Goal: Transaction & Acquisition: Book appointment/travel/reservation

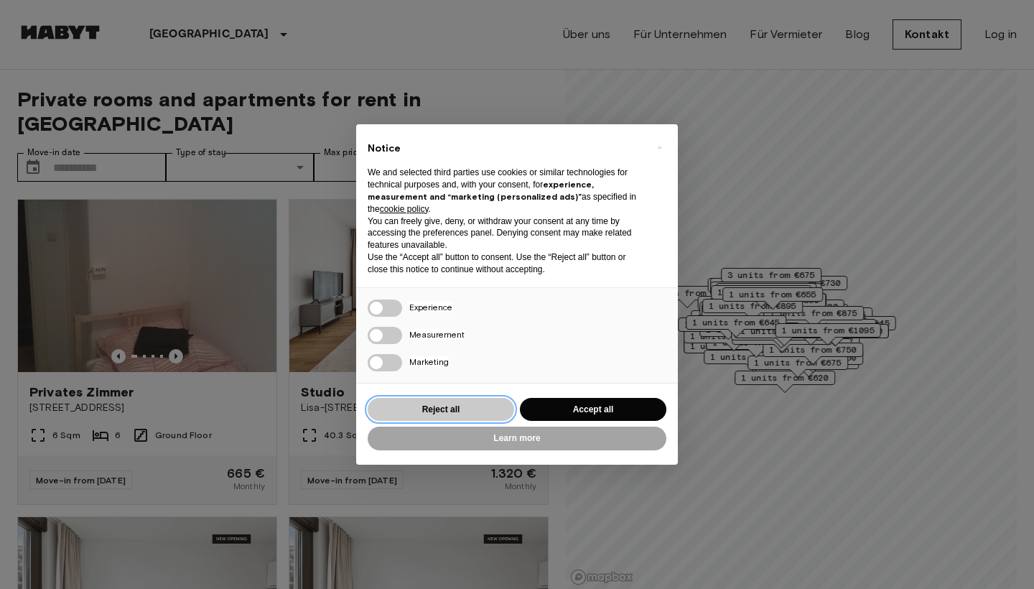
click at [454, 408] on button "Reject all" at bounding box center [441, 410] width 146 height 24
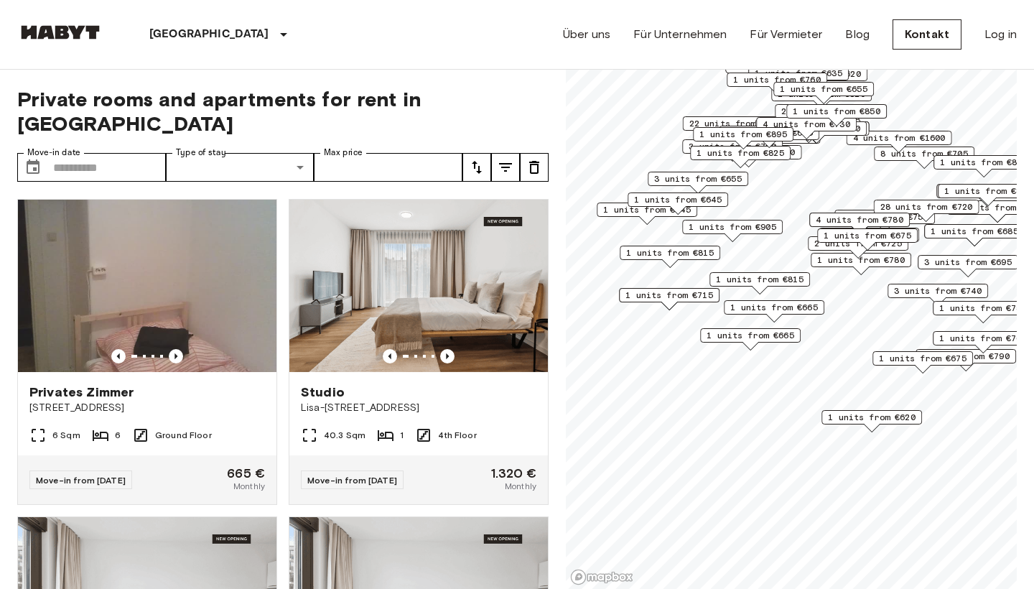
click at [783, 307] on span "1 units from €665" at bounding box center [774, 307] width 88 height 13
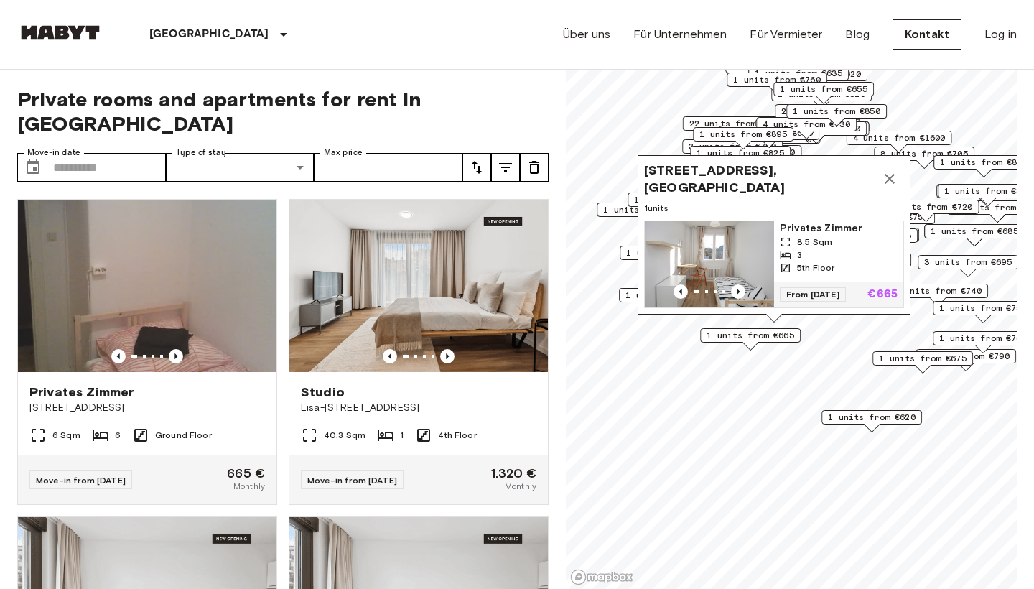
click at [768, 340] on span "1 units from €665" at bounding box center [750, 335] width 88 height 13
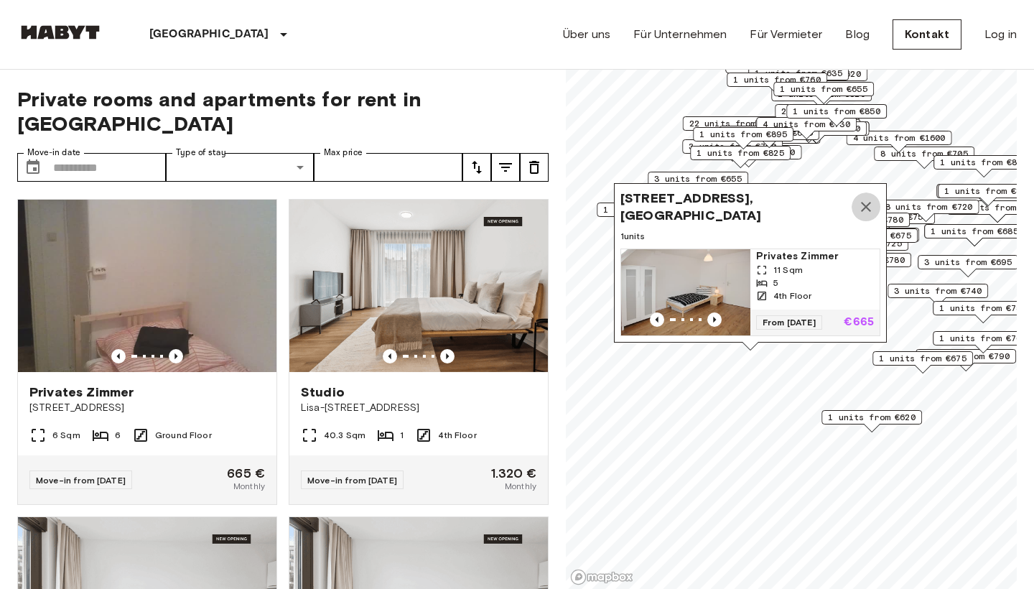
click at [869, 205] on icon "Map marker" at bounding box center [865, 206] width 17 height 17
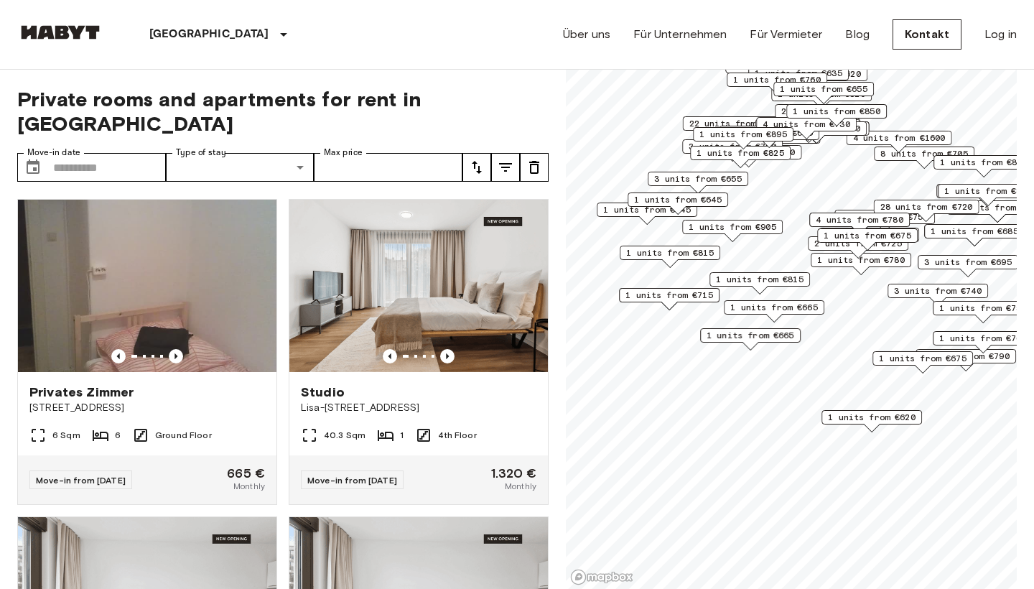
click at [787, 282] on span "1 units from €815" at bounding box center [760, 279] width 88 height 13
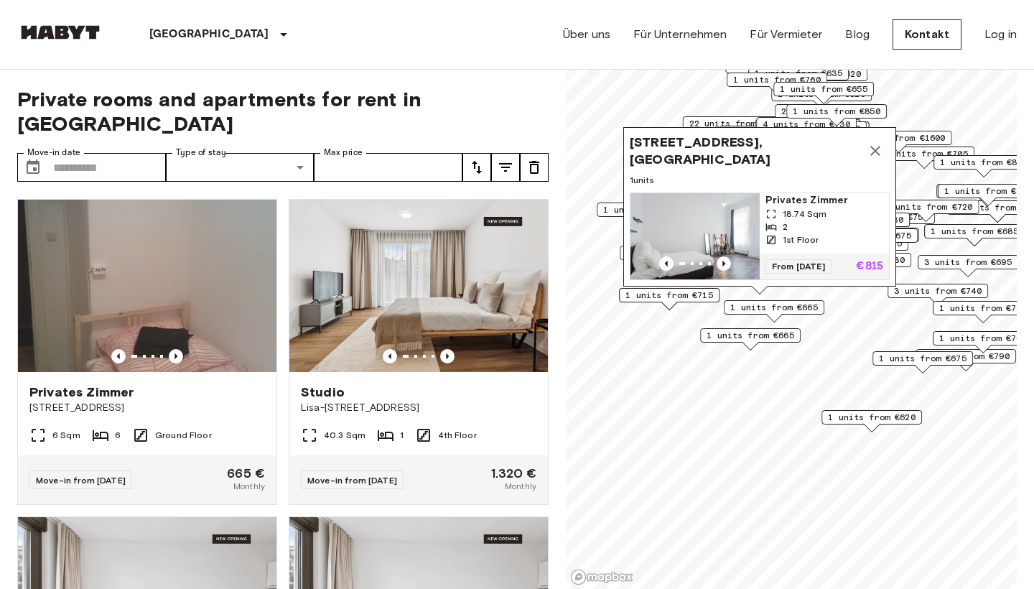
click at [744, 141] on span "[STREET_ADDRESS], [GEOGRAPHIC_DATA]" at bounding box center [745, 151] width 231 height 34
click at [736, 169] on div "[STREET_ADDRESS], [GEOGRAPHIC_DATA] 1 units Privates [PERSON_NAME] 18.74 Sqm 2 …" at bounding box center [759, 206] width 273 height 159
click at [793, 201] on span "Privates Zimmer" at bounding box center [824, 200] width 118 height 14
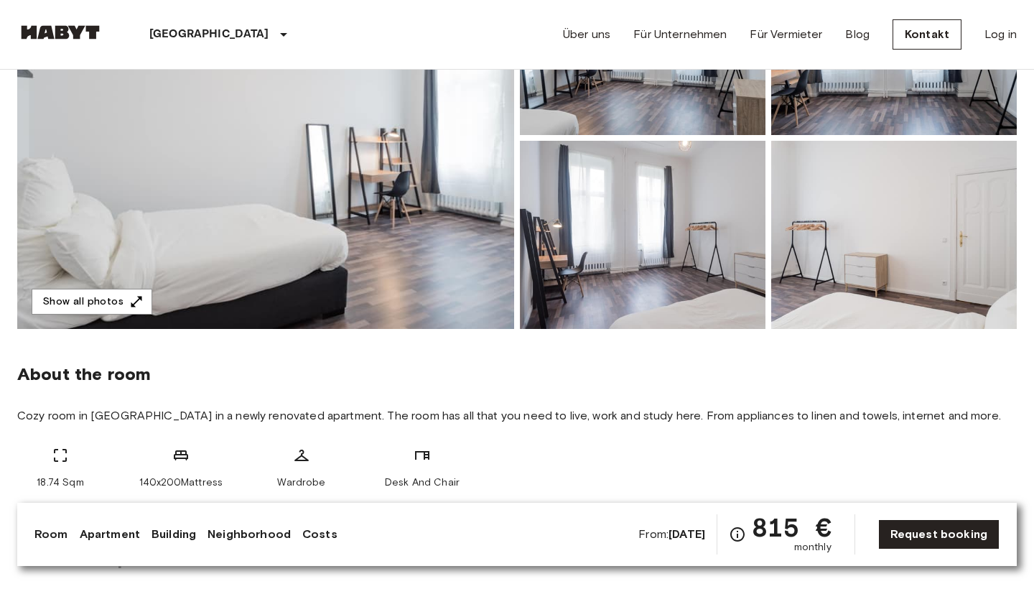
scroll to position [301, 0]
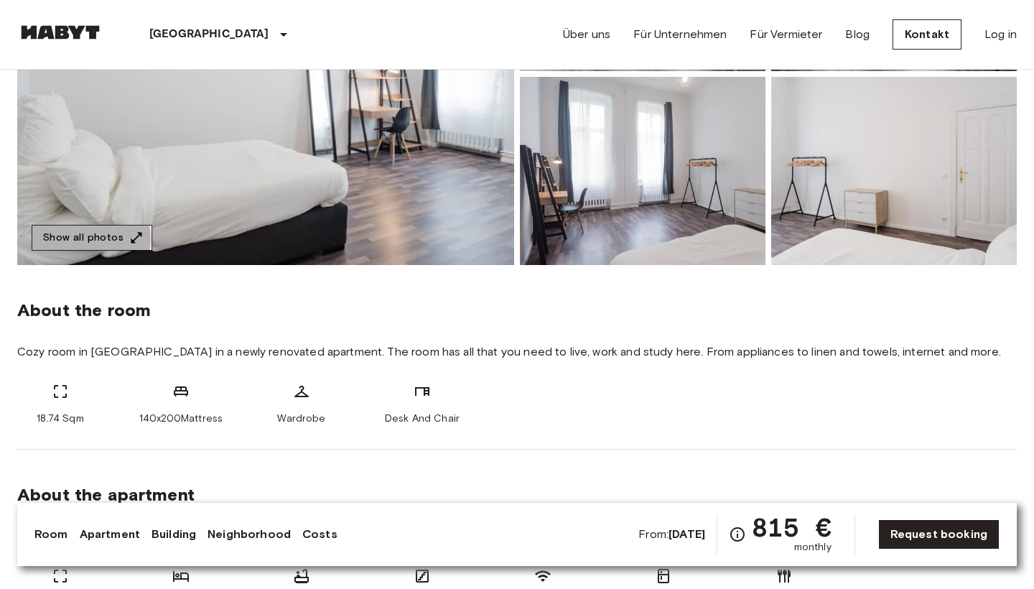
click at [83, 239] on button "Show all photos" at bounding box center [92, 238] width 121 height 27
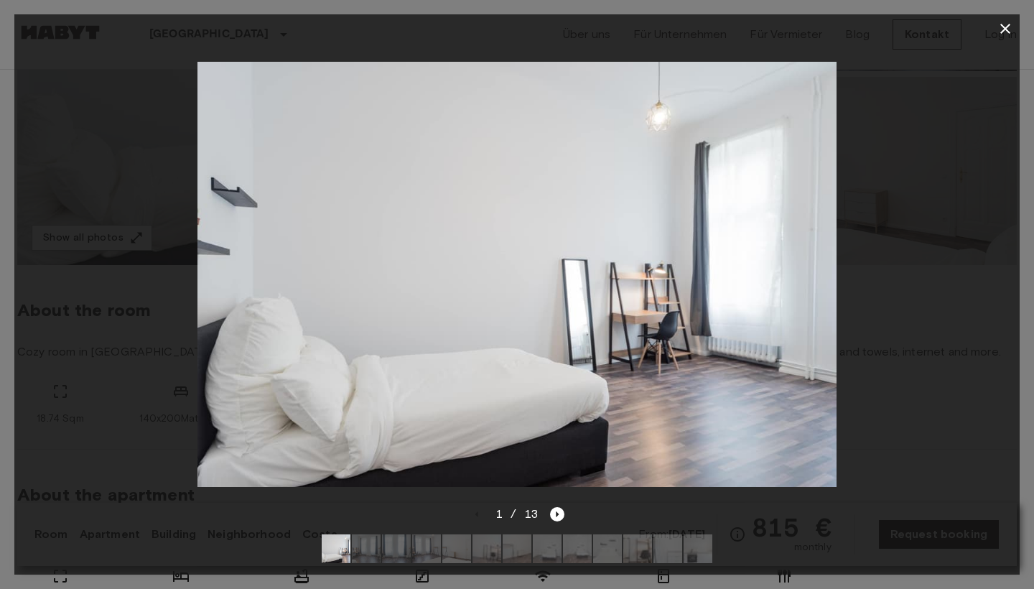
click at [586, 548] on img at bounding box center [577, 548] width 29 height 29
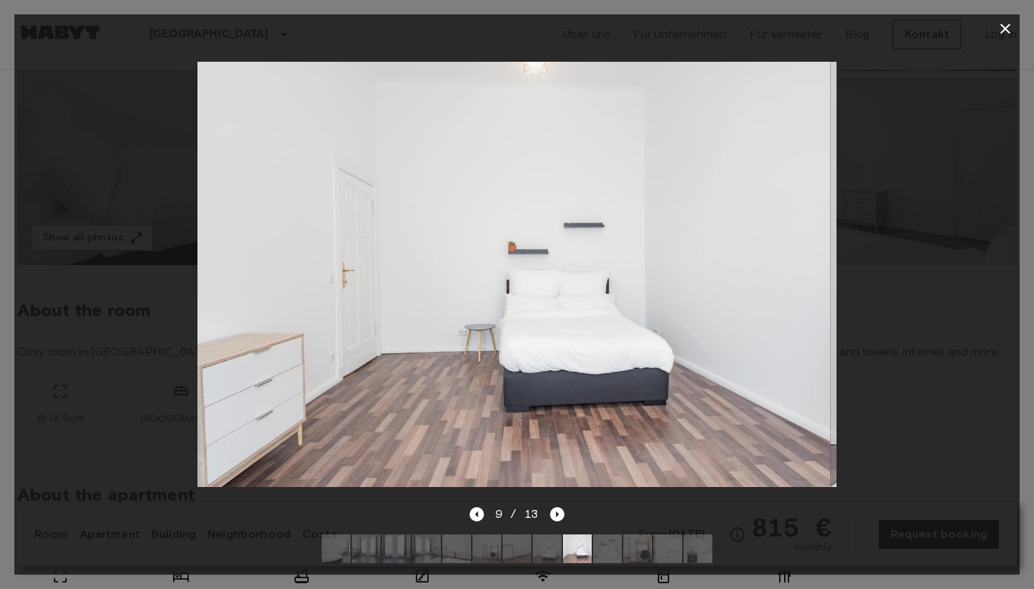
click at [658, 546] on img at bounding box center [667, 548] width 29 height 29
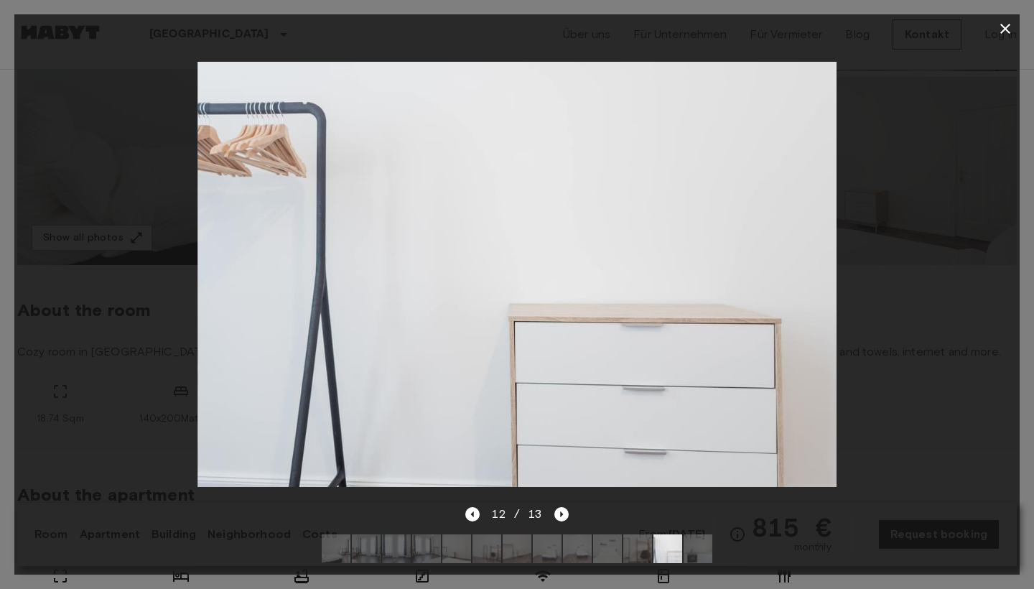
click at [695, 555] on img at bounding box center [697, 548] width 29 height 29
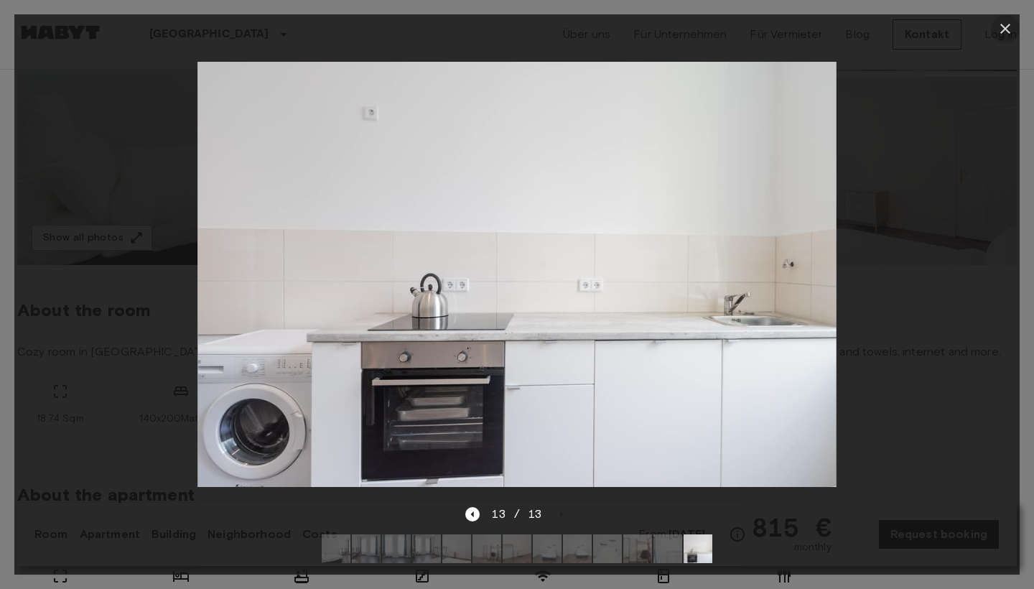
click at [1003, 27] on icon "button" at bounding box center [1005, 29] width 10 height 10
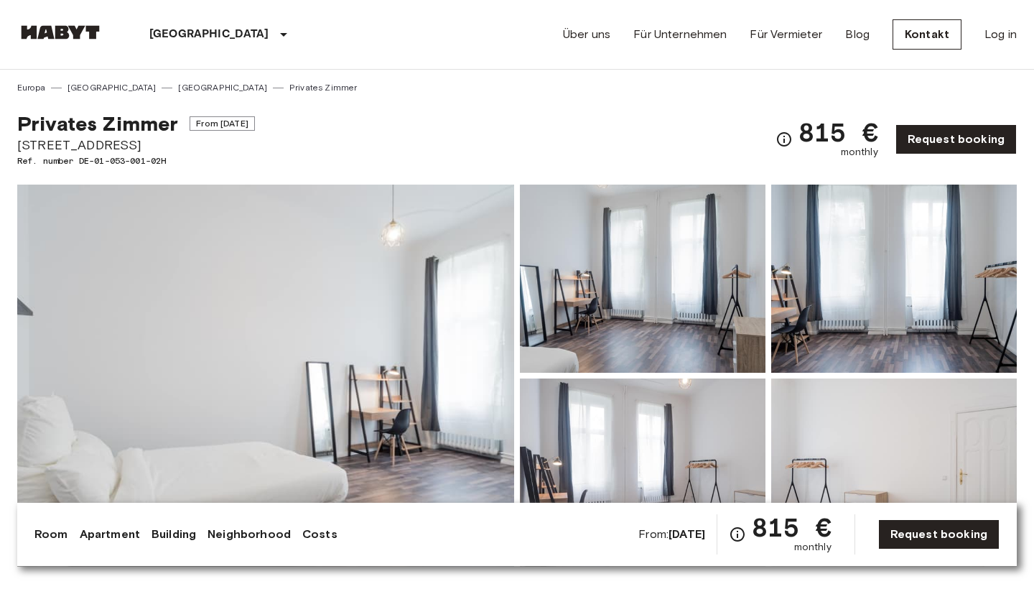
scroll to position [0, 0]
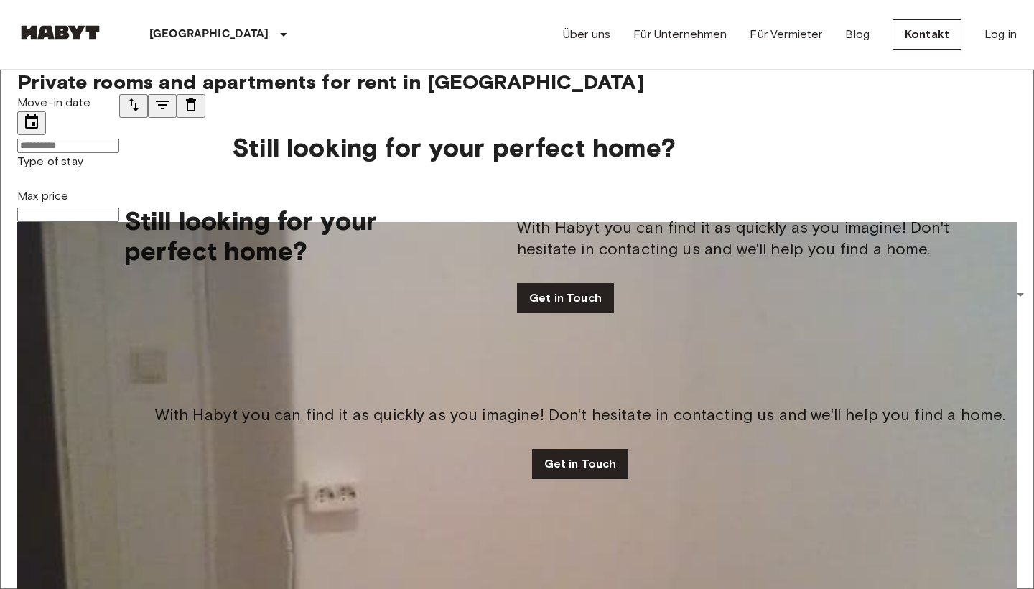
click at [171, 113] on icon "tune" at bounding box center [162, 104] width 17 height 17
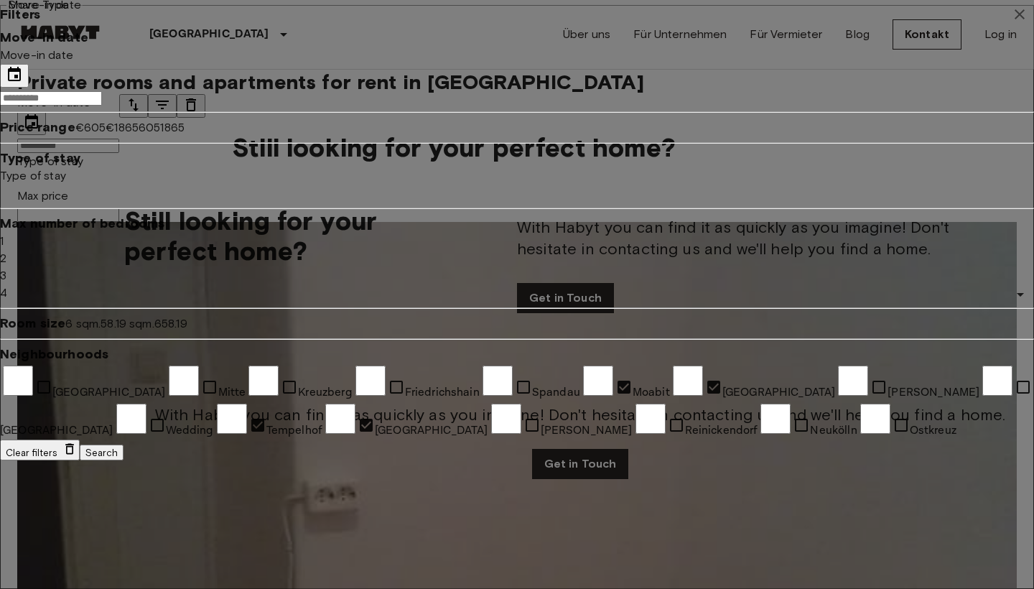
scroll to position [282, 0]
type input "**"
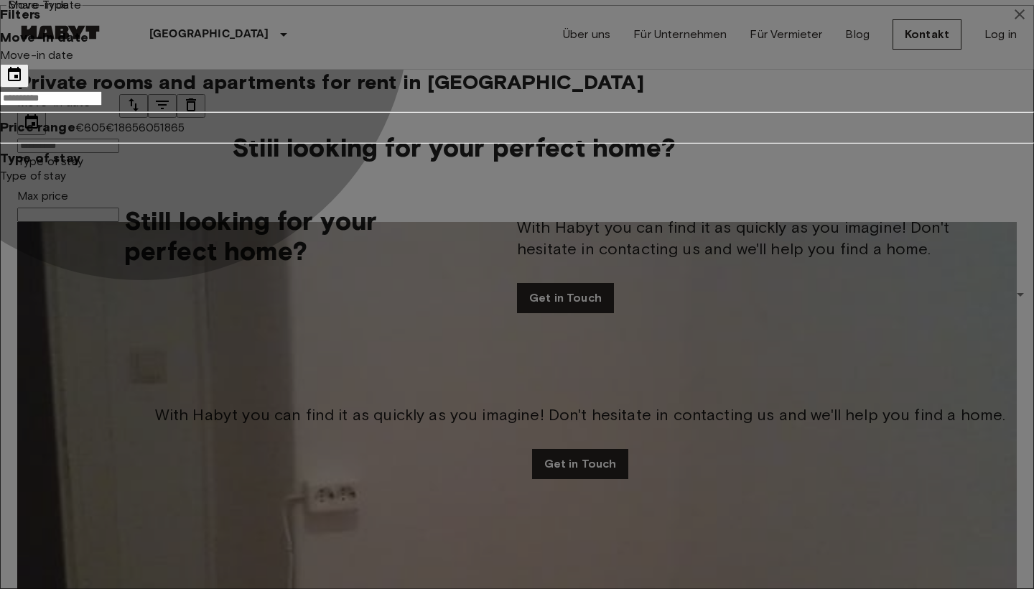
type input "**********"
type input "**"
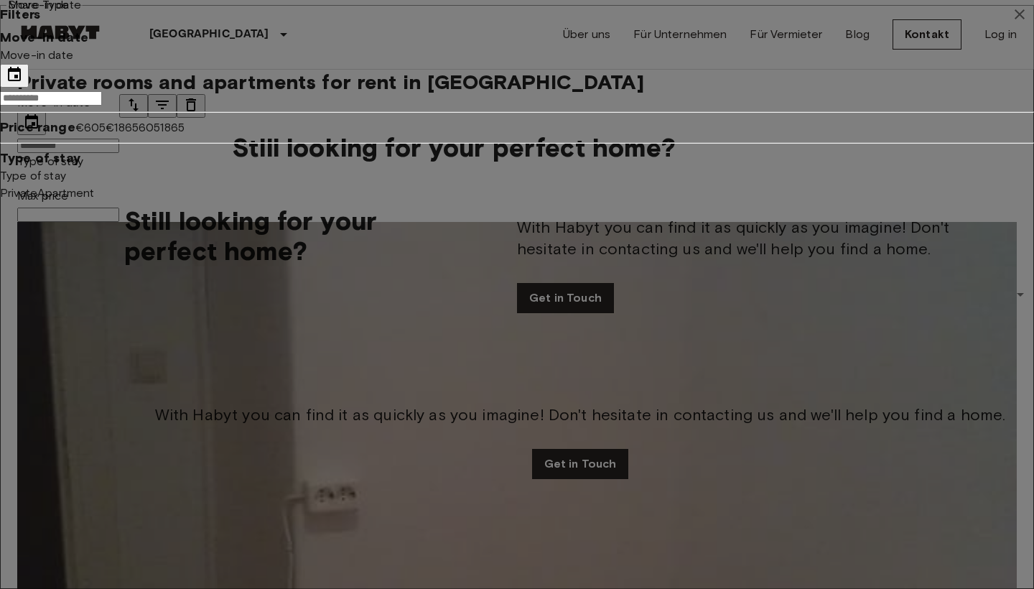
type input "**********"
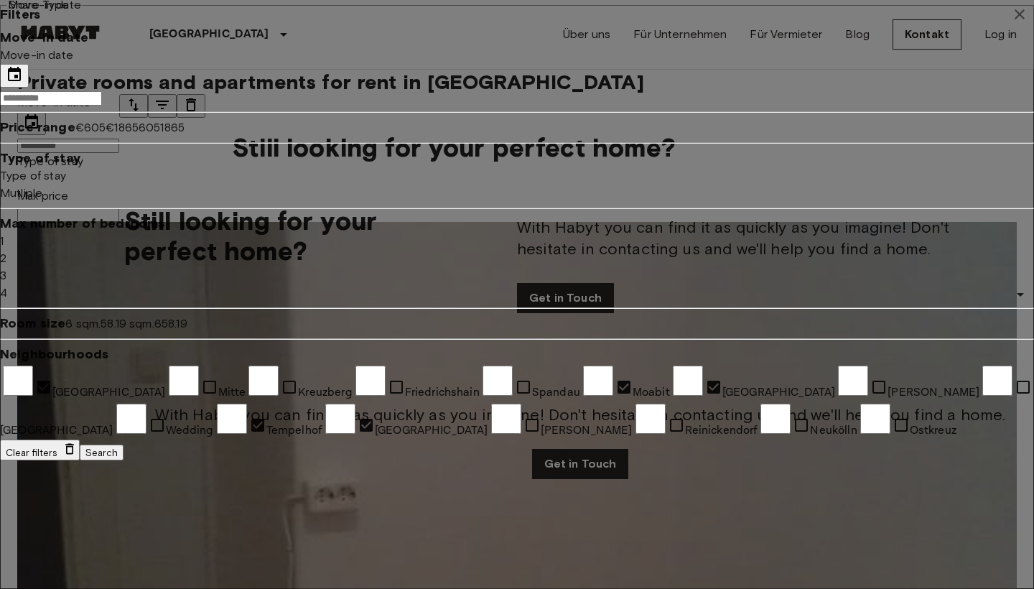
scroll to position [0, 0]
click at [102, 106] on input "Move-in date" at bounding box center [51, 98] width 102 height 14
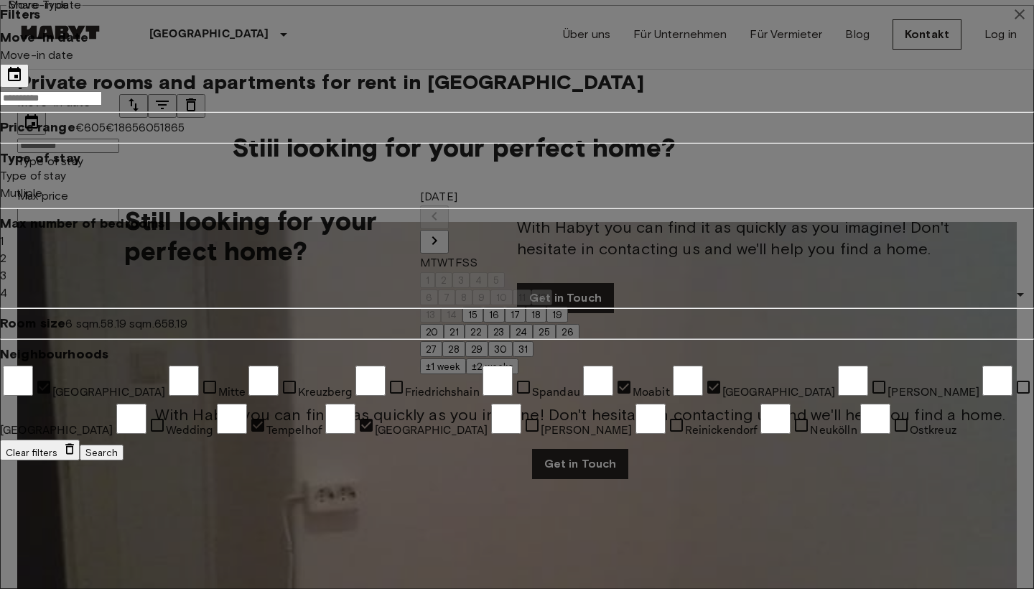
click at [443, 232] on icon "Next month" at bounding box center [434, 240] width 17 height 17
click at [535, 357] on button "28" at bounding box center [523, 349] width 23 height 16
type input "**"
type input "**********"
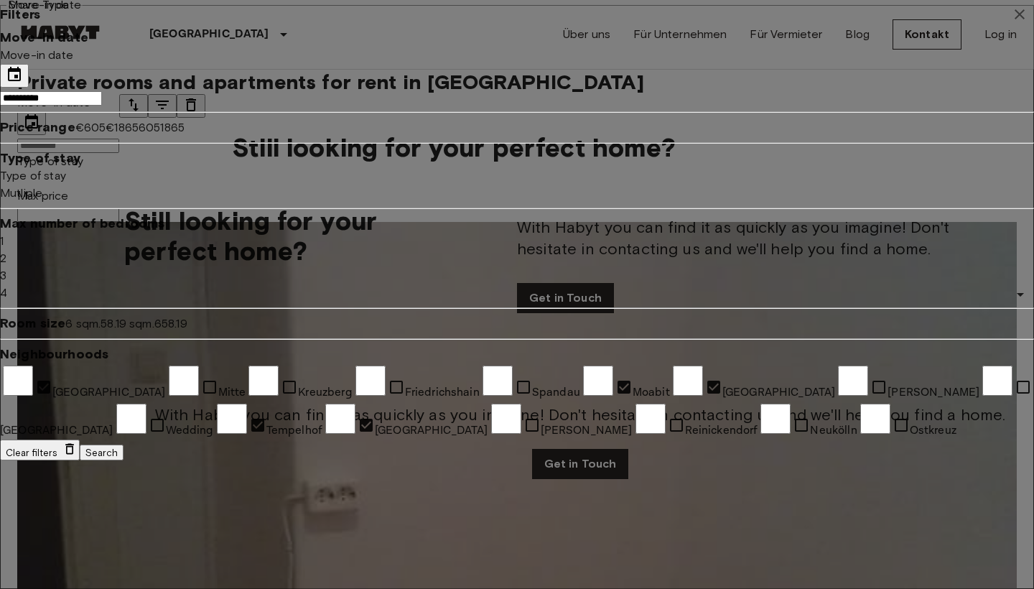
click at [102, 106] on input "**********" at bounding box center [51, 98] width 102 height 14
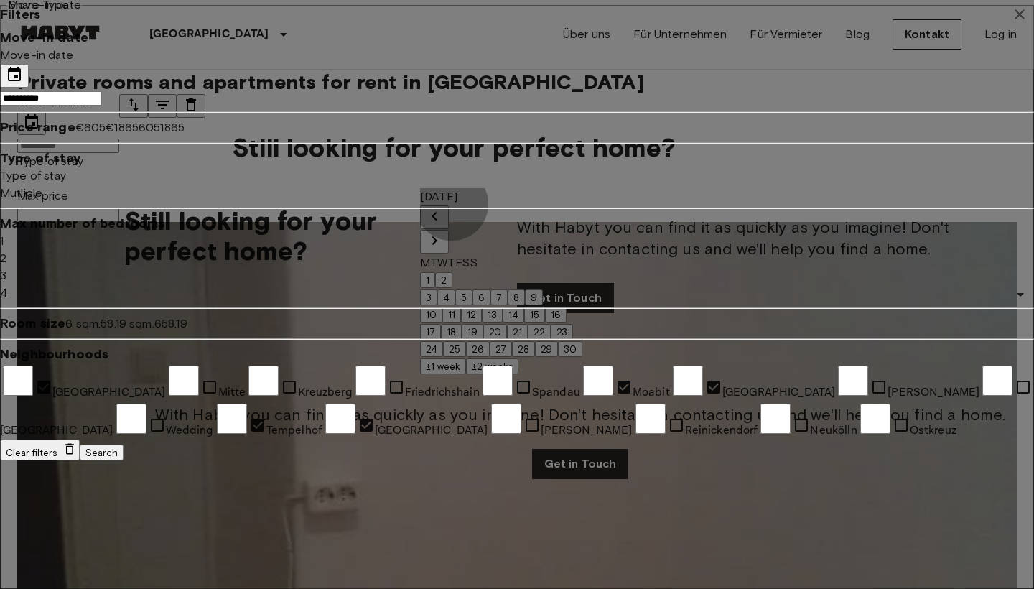
click at [466, 374] on button "±1 week" at bounding box center [443, 366] width 46 height 16
type input "**"
click at [123, 460] on button "Search" at bounding box center [102, 452] width 44 height 16
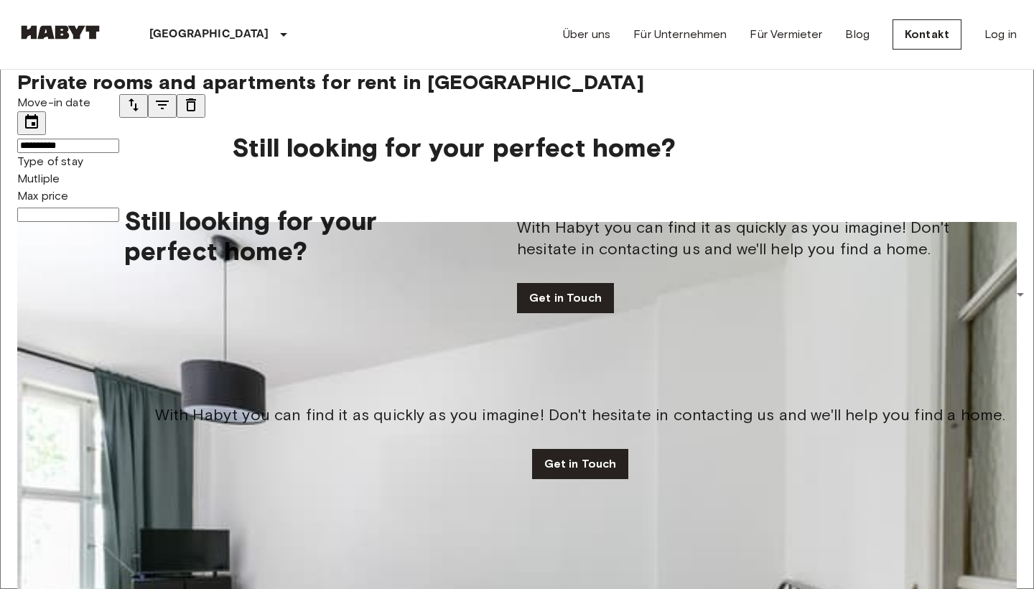
type input "**********"
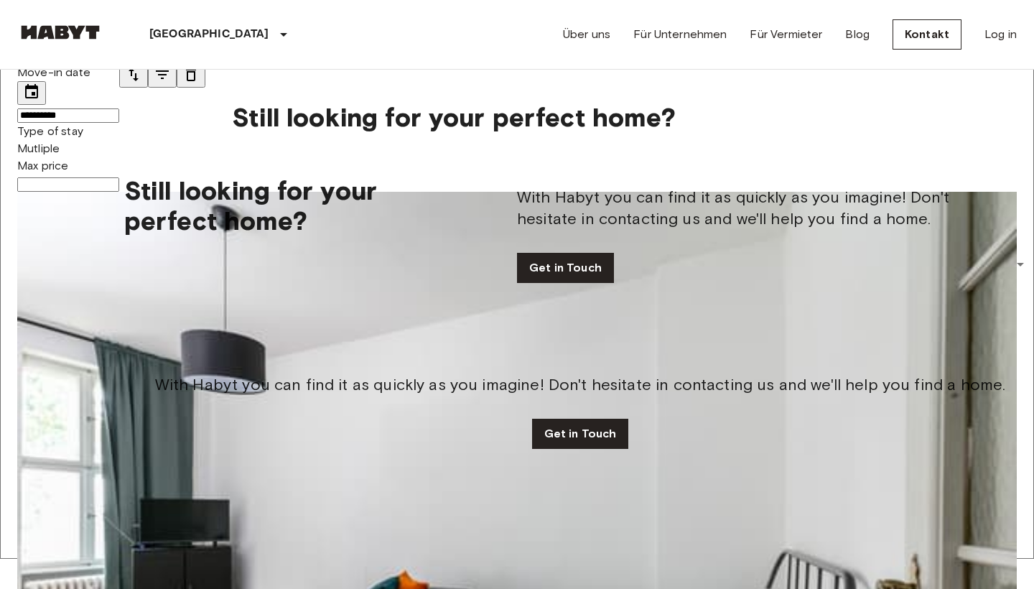
scroll to position [30, 0]
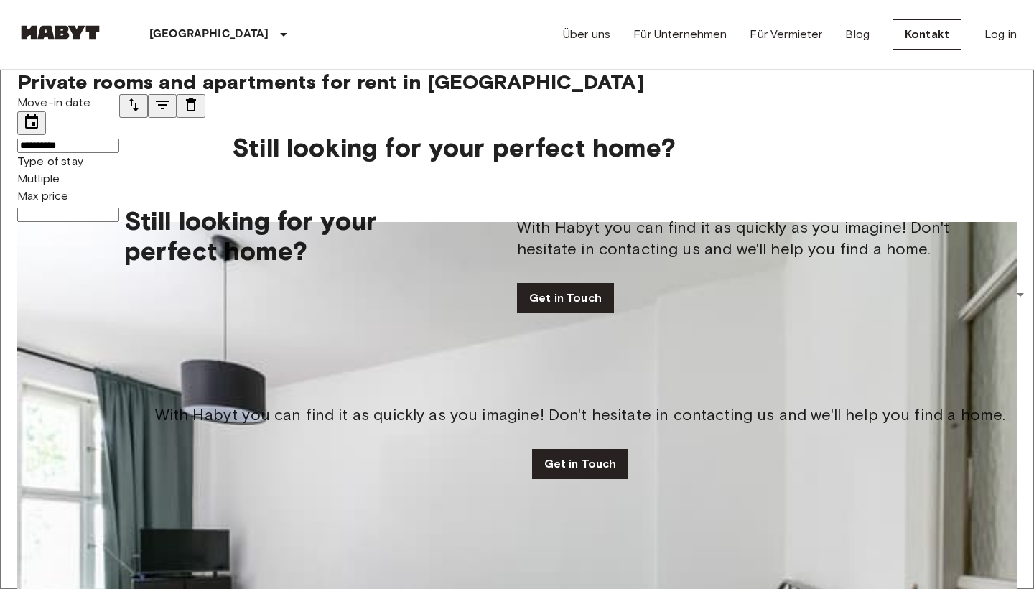
scroll to position [0, 0]
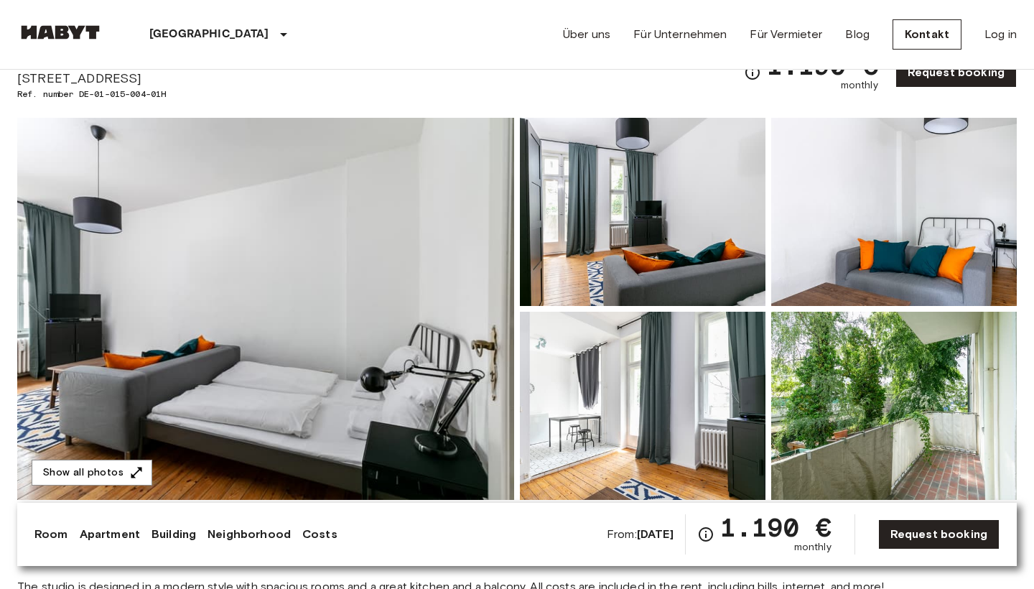
scroll to position [67, 0]
click at [144, 472] on button "Show all photos" at bounding box center [92, 472] width 121 height 27
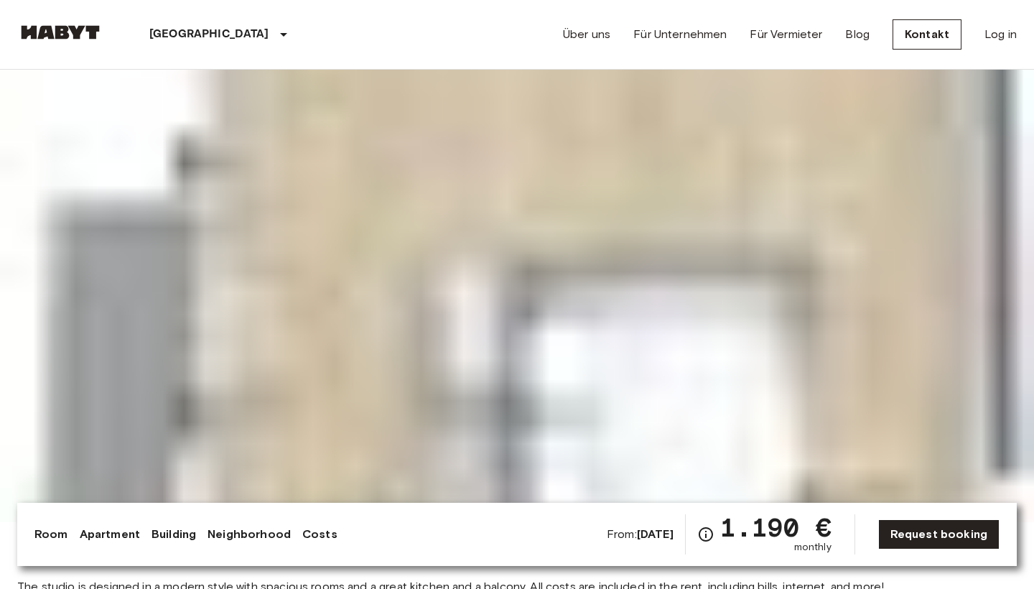
click at [421, 522] on img at bounding box center [517, 227] width 1034 height 589
click at [438, 522] on img at bounding box center [517, 227] width 1034 height 589
click at [478, 522] on img at bounding box center [517, 227] width 1034 height 589
click at [514, 522] on img at bounding box center [517, 227] width 1034 height 589
click at [544, 522] on img at bounding box center [517, 227] width 1034 height 589
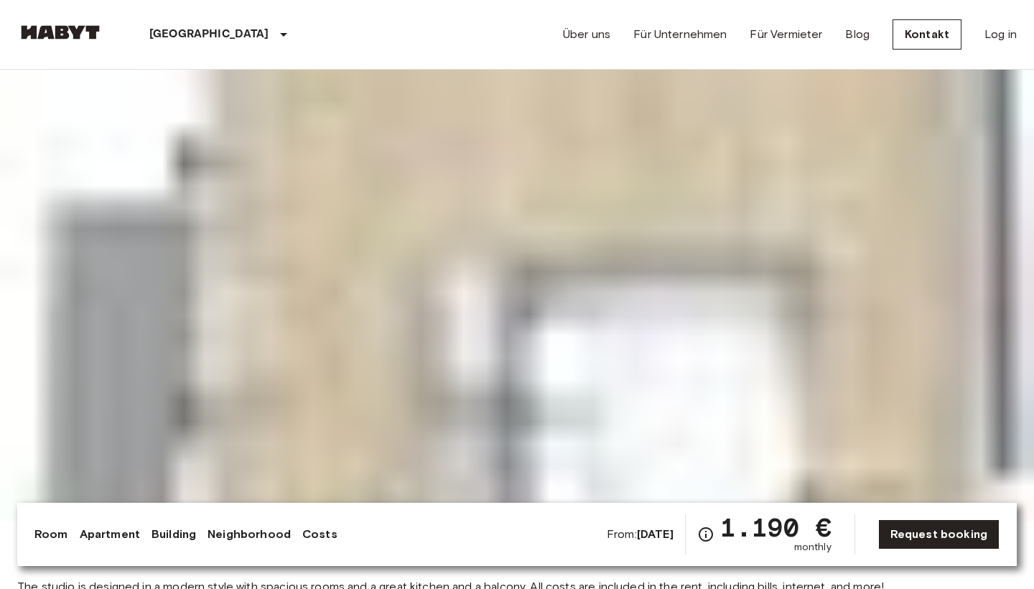
click at [567, 522] on img at bounding box center [517, 227] width 1034 height 589
click at [610, 522] on img at bounding box center [517, 227] width 1034 height 589
click at [639, 522] on img at bounding box center [517, 227] width 1034 height 589
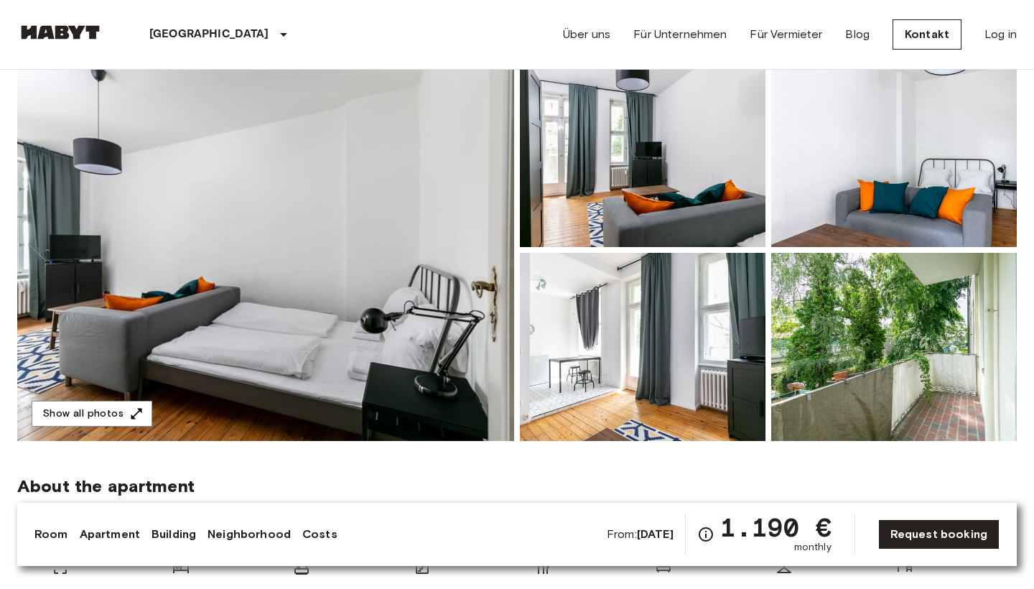
scroll to position [0, 0]
click at [597, 346] on img at bounding box center [642, 347] width 245 height 188
